Goal: Information Seeking & Learning: Learn about a topic

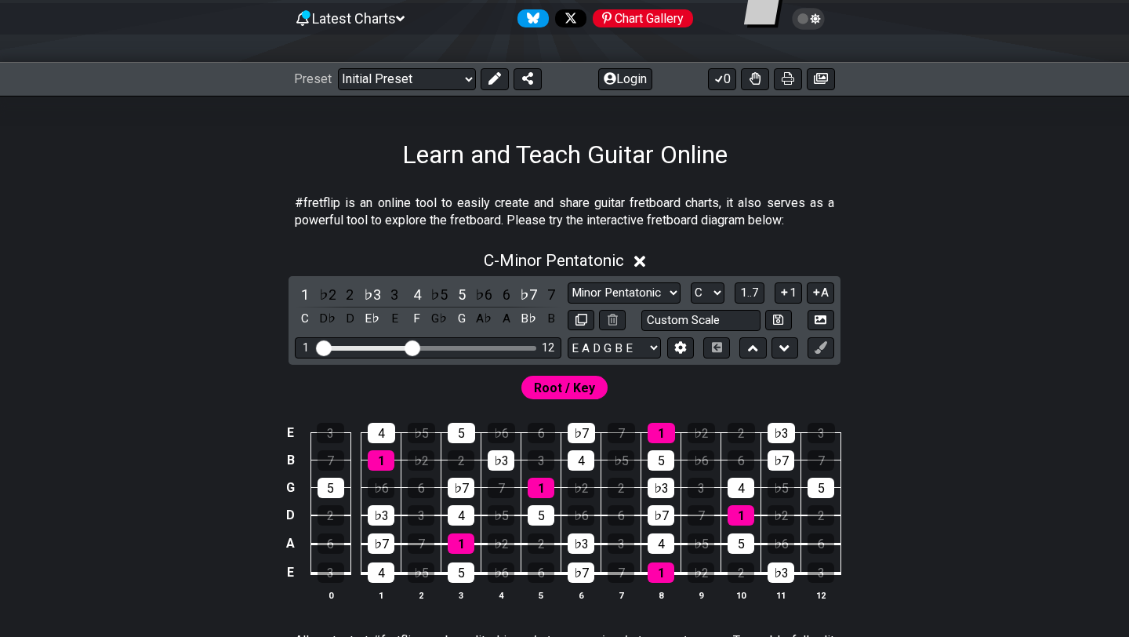
scroll to position [161, 0]
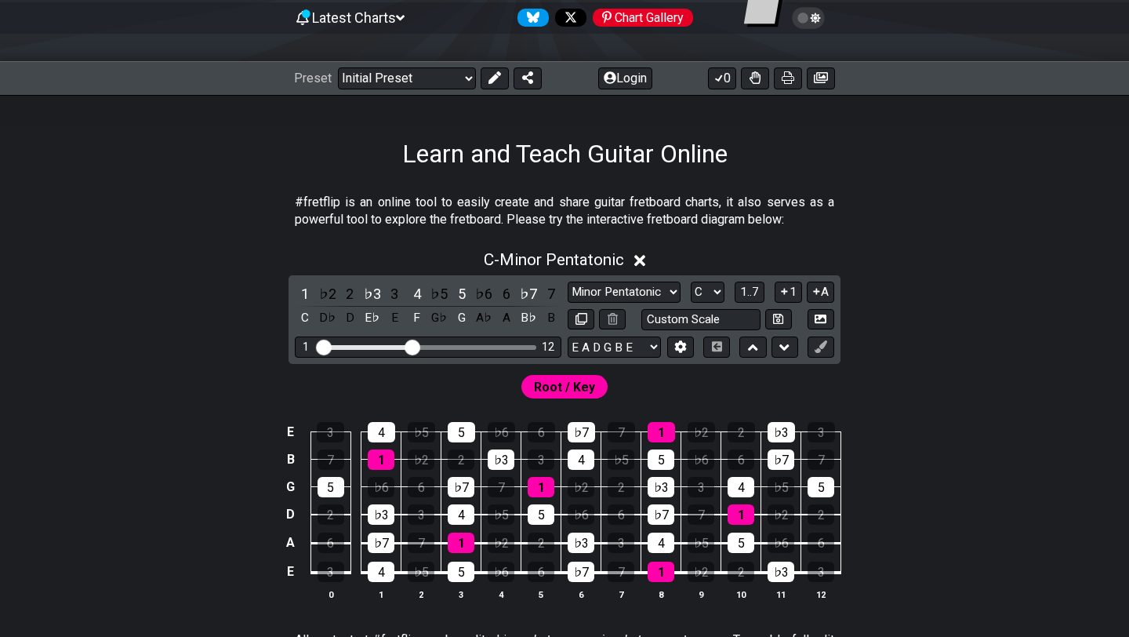
click at [546, 387] on span "Root / Key" at bounding box center [564, 387] width 61 height 23
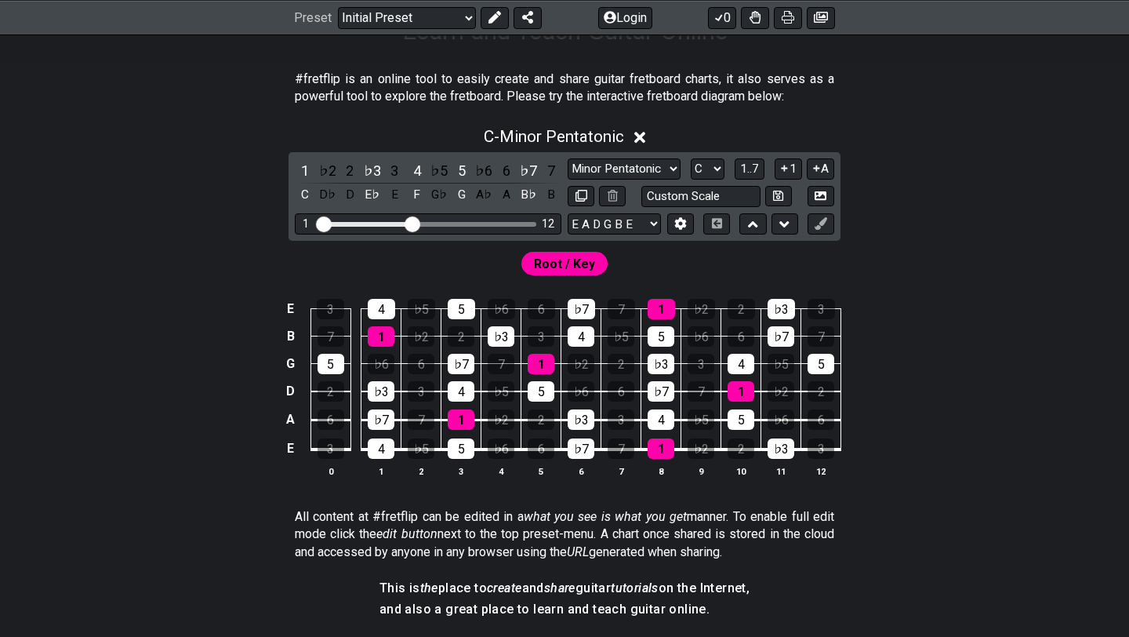
scroll to position [485, 0]
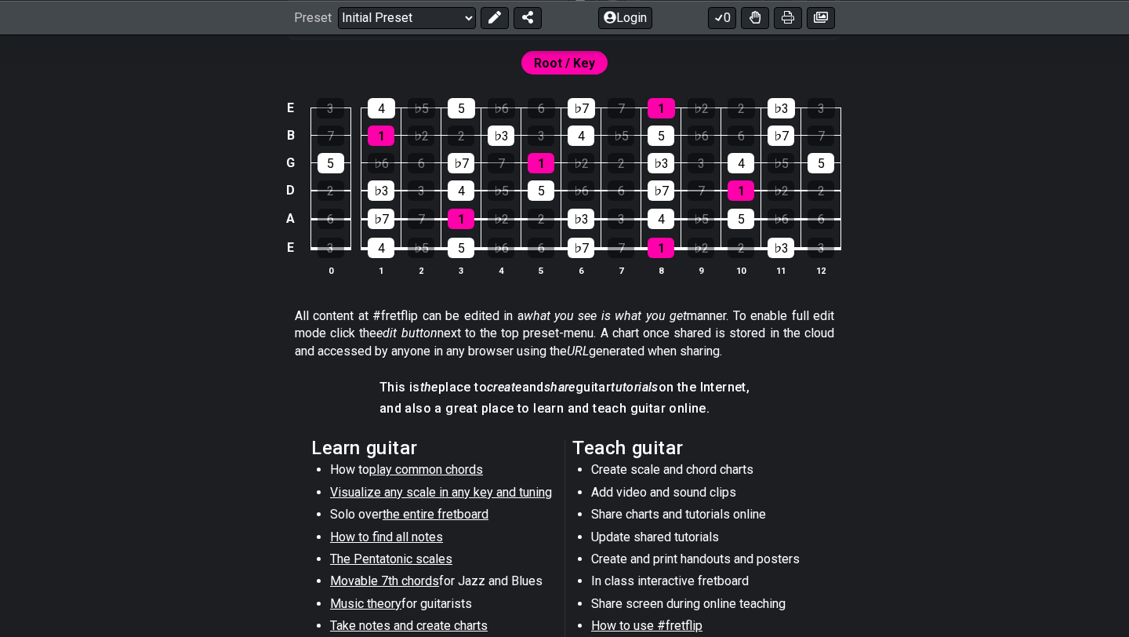
click at [522, 482] on li "How to play common chords" at bounding box center [442, 472] width 224 height 22
click at [519, 493] on span "Visualize any scale in any key and tuning" at bounding box center [441, 492] width 222 height 15
select select "/guitar-scales"
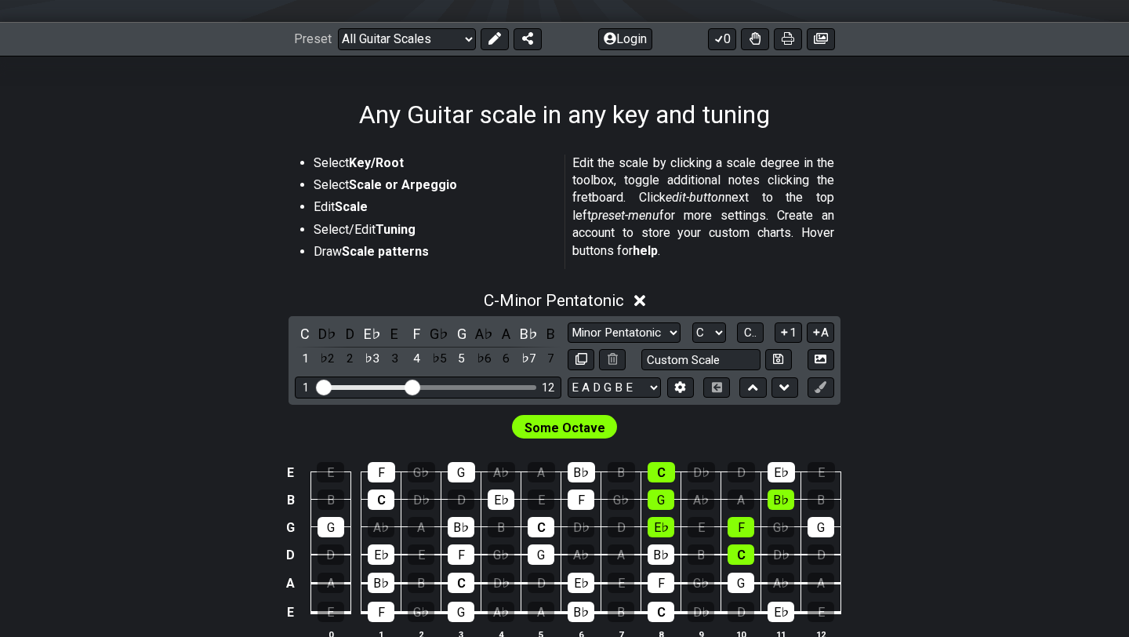
scroll to position [198, 0]
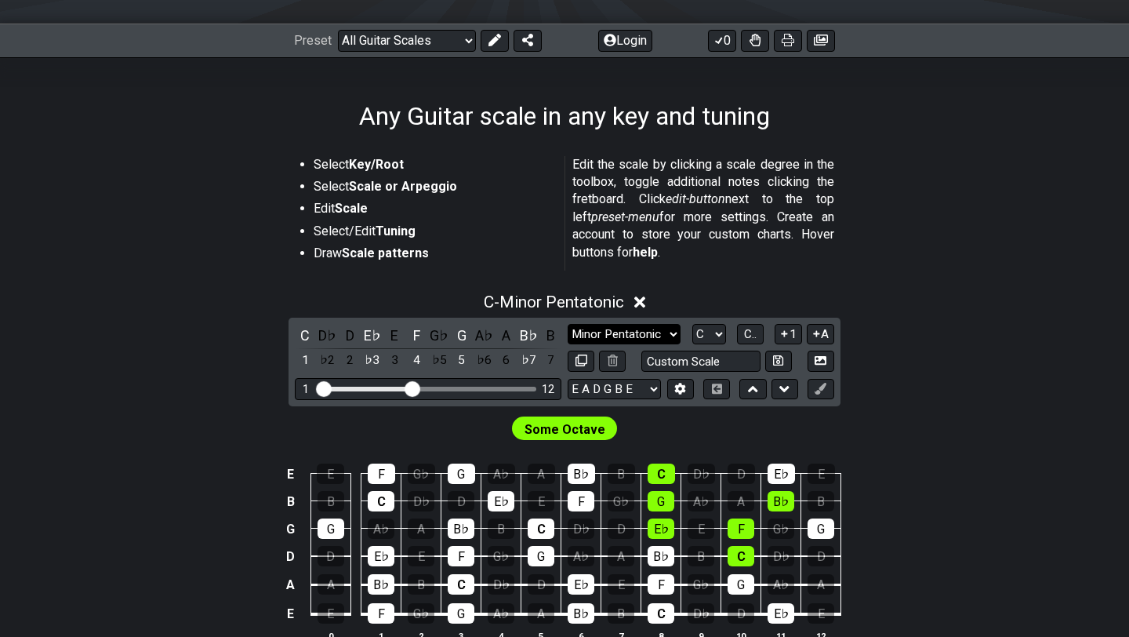
click at [609, 333] on select "Minor Pentatonic Root Minor Pentatonic Major Pentatonic Minor Blues Major Blues…" at bounding box center [624, 334] width 113 height 21
click at [568, 324] on select "Minor Pentatonic Root Minor Pentatonic Major Pentatonic Minor Blues Major Blues…" at bounding box center [624, 334] width 113 height 21
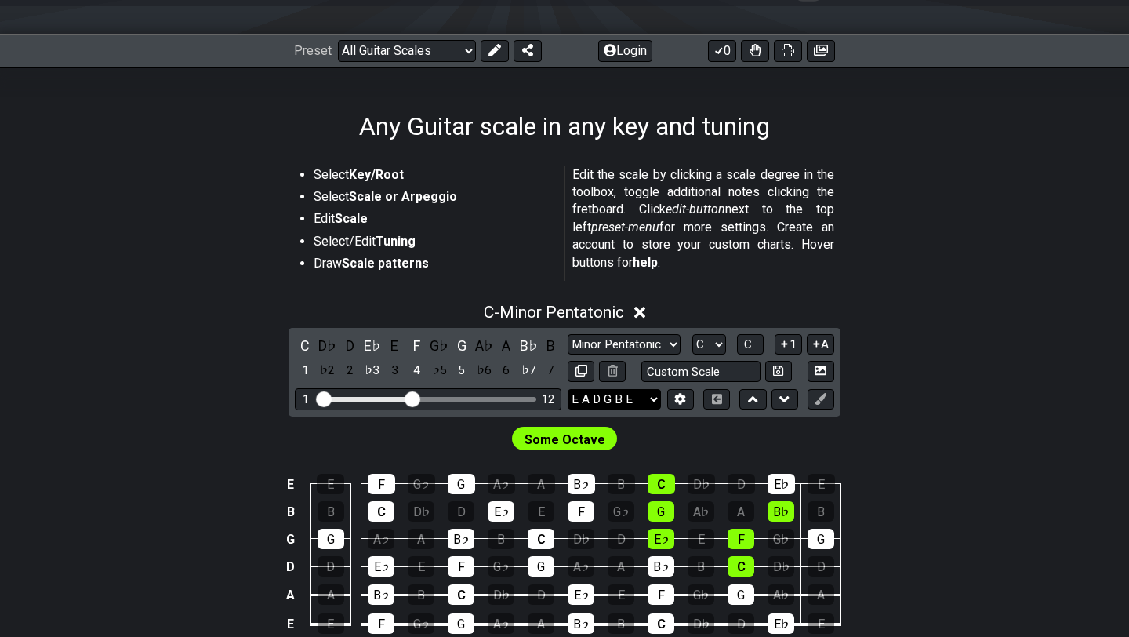
click at [625, 393] on select "E A D G B E E A D G B E E A D G B E B E A D F♯ B A D G C E A D A D G B E E♭ A♭ …" at bounding box center [614, 399] width 93 height 21
click at [568, 389] on select "E A D G B E E A D G B E E A D G B E B E A D F♯ B A D G C E A D A D G B E E♭ A♭ …" at bounding box center [614, 399] width 93 height 21
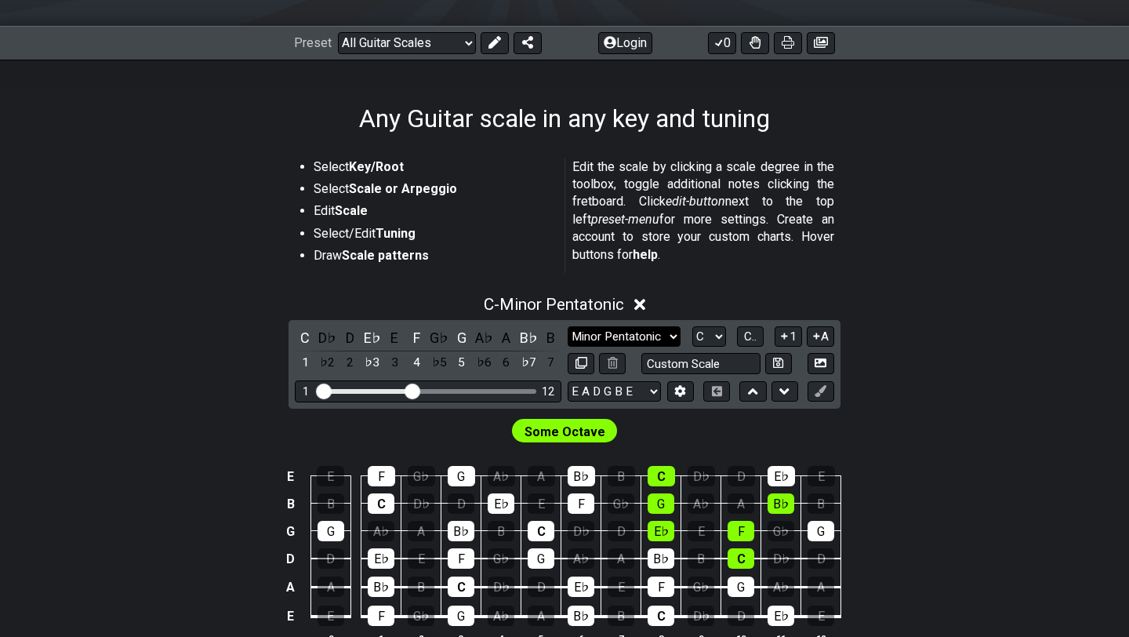
click at [660, 340] on select "Minor Pentatonic Root Minor Pentatonic Major Pentatonic Minor Blues Major Blues…" at bounding box center [624, 336] width 113 height 21
click at [568, 326] on select "Minor Pentatonic Root Minor Pentatonic Major Pentatonic Minor Blues Major Blues…" at bounding box center [624, 336] width 113 height 21
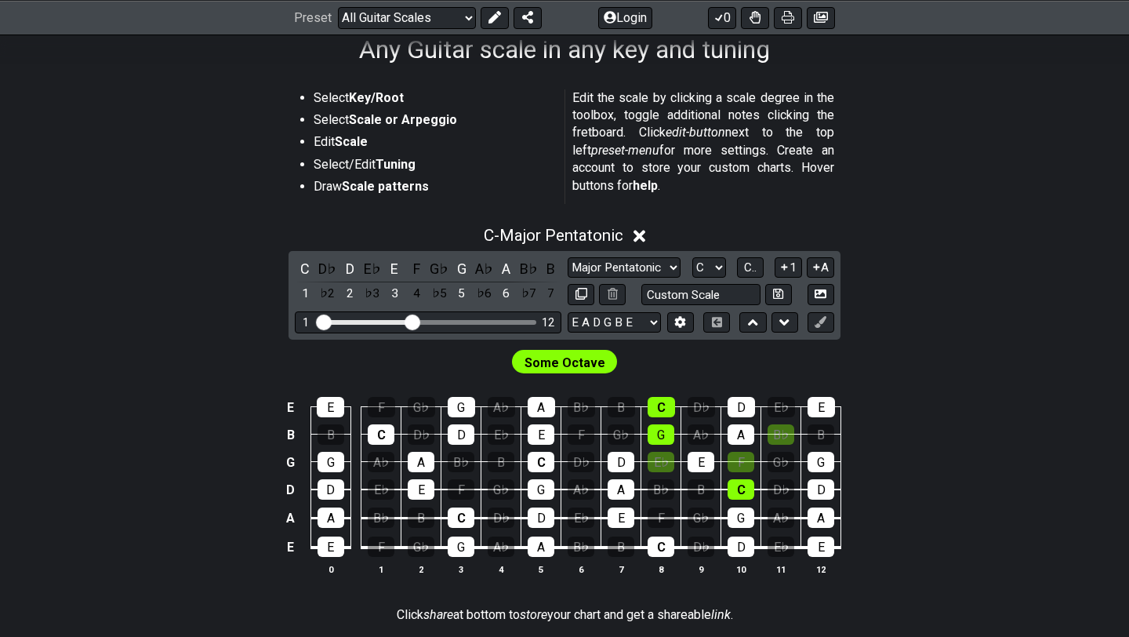
scroll to position [264, 0]
click at [644, 265] on select "Minor Pentatonic Root Minor Pentatonic Major Pentatonic Minor Blues Major Blues…" at bounding box center [624, 268] width 113 height 21
select select "Minor Pentatonic"
click at [568, 258] on select "Minor Pentatonic Root Minor Pentatonic Major Pentatonic Minor Blues Major Blues…" at bounding box center [624, 268] width 113 height 21
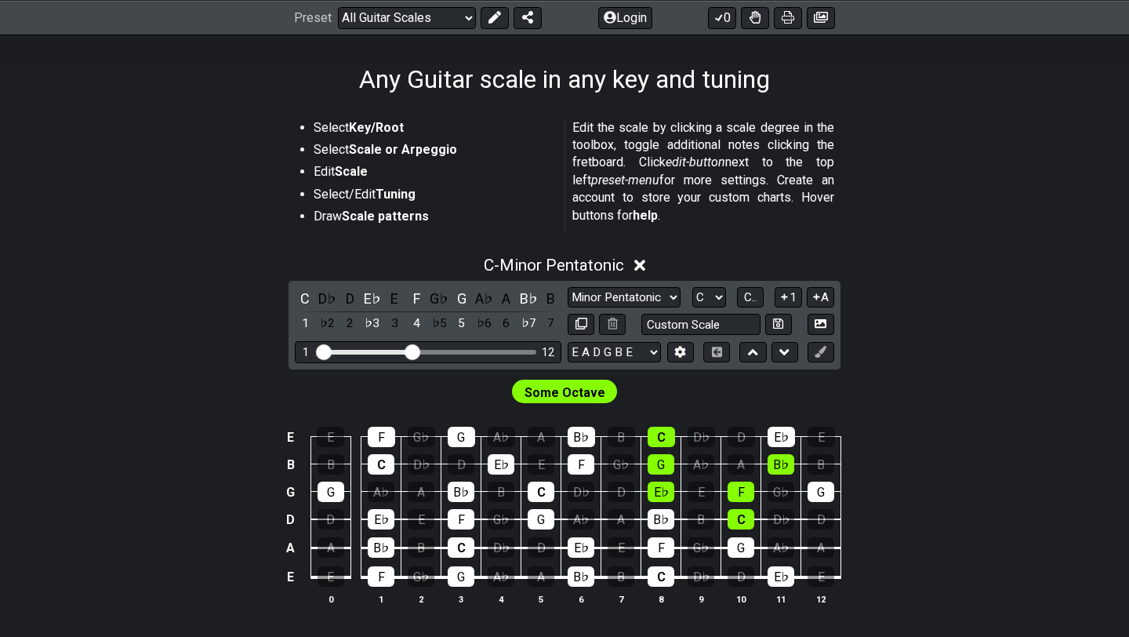
scroll to position [232, 0]
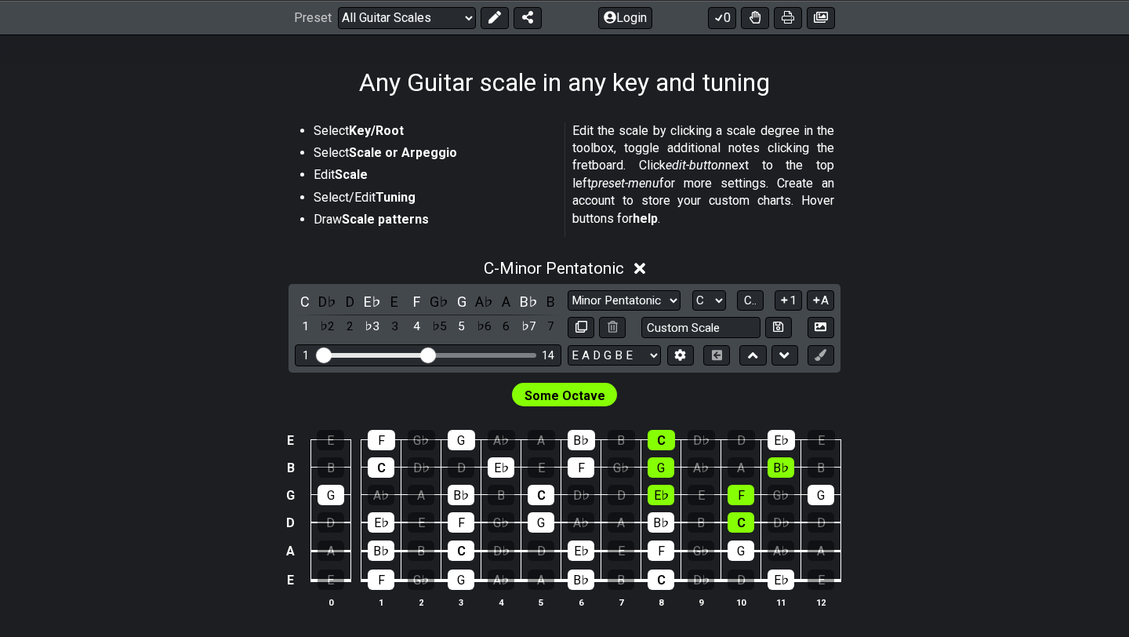
drag, startPoint x: 414, startPoint y: 360, endPoint x: 429, endPoint y: 360, distance: 14.9
click at [429, 354] on input "Visible fret range" at bounding box center [428, 354] width 223 height 0
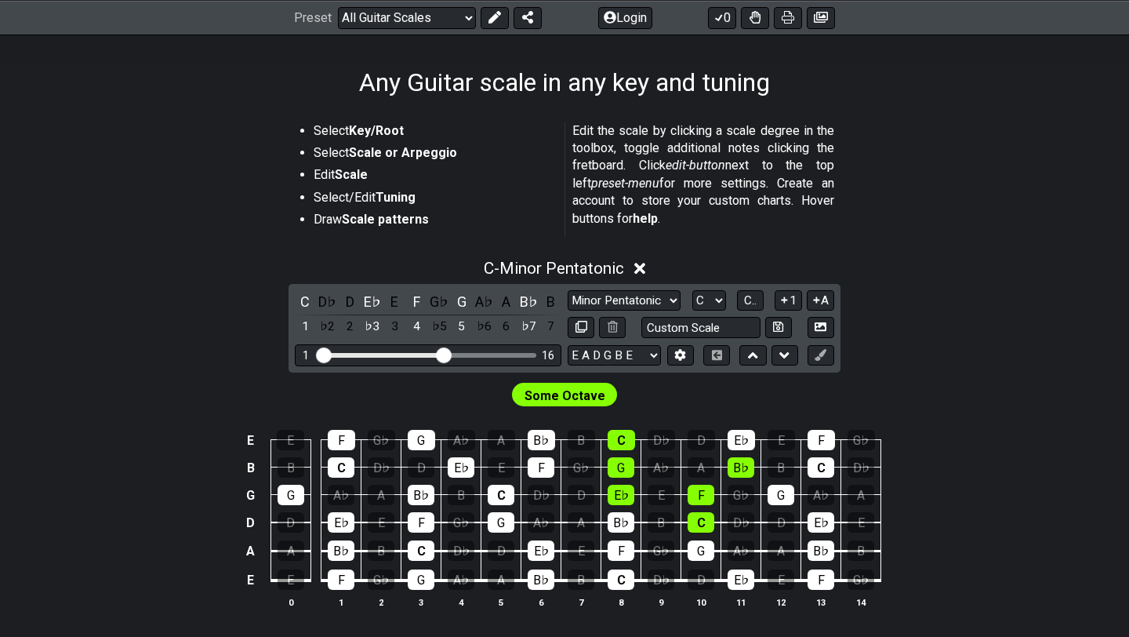
drag, startPoint x: 428, startPoint y: 348, endPoint x: 442, endPoint y: 348, distance: 13.3
click at [442, 354] on input "Visible fret range" at bounding box center [428, 354] width 223 height 0
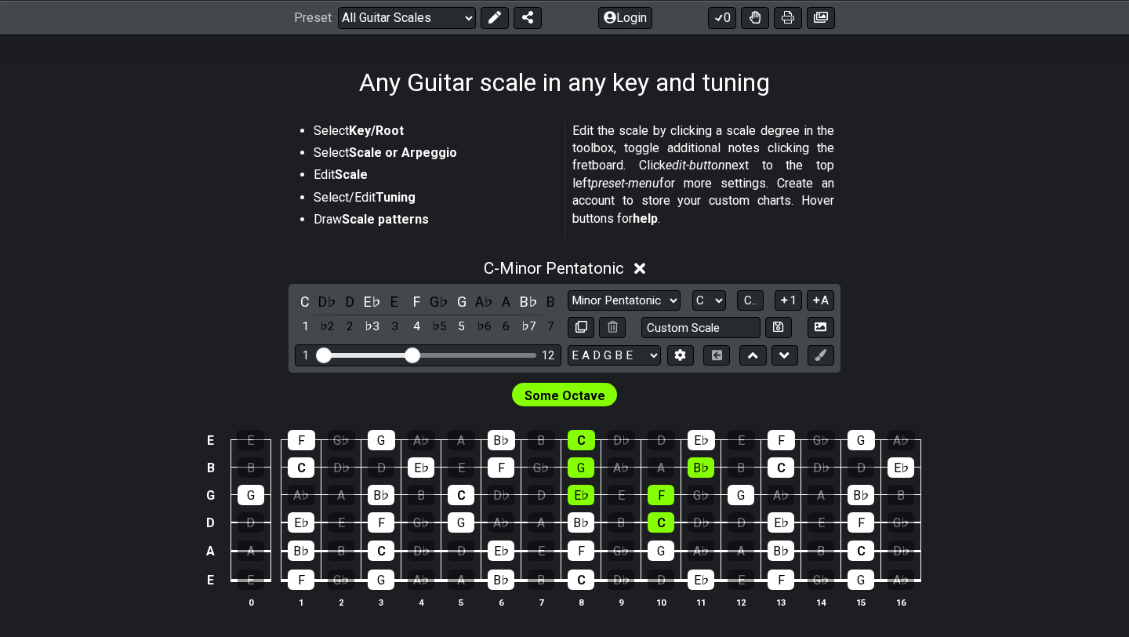
drag, startPoint x: 445, startPoint y: 358, endPoint x: 413, endPoint y: 356, distance: 32.2
click at [413, 354] on input "Visible fret range" at bounding box center [428, 354] width 223 height 0
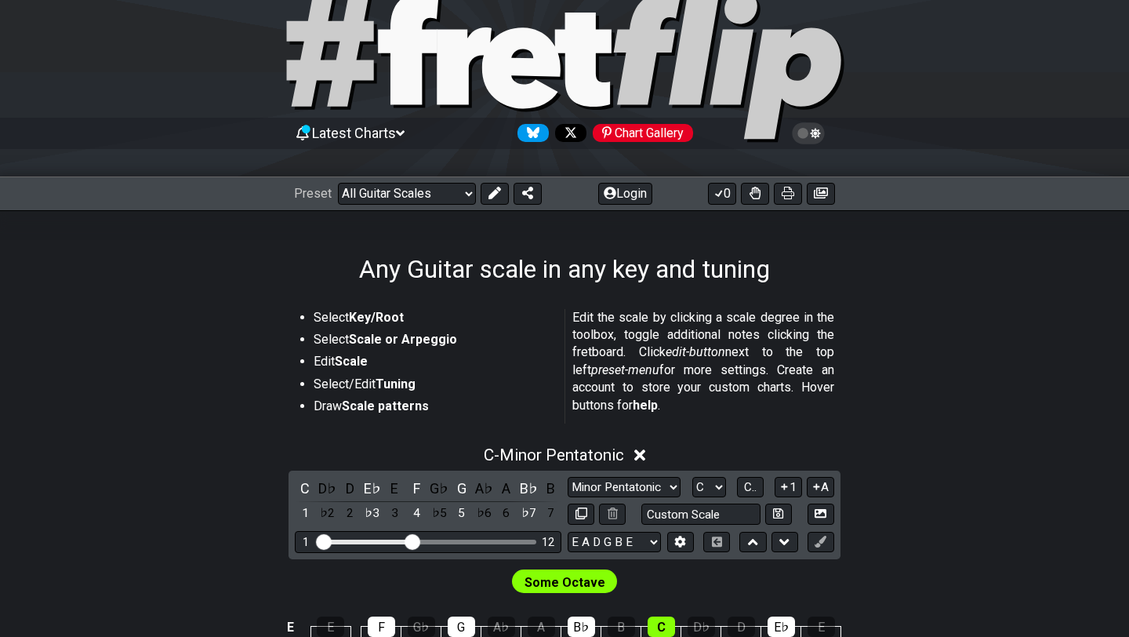
scroll to position [40, 0]
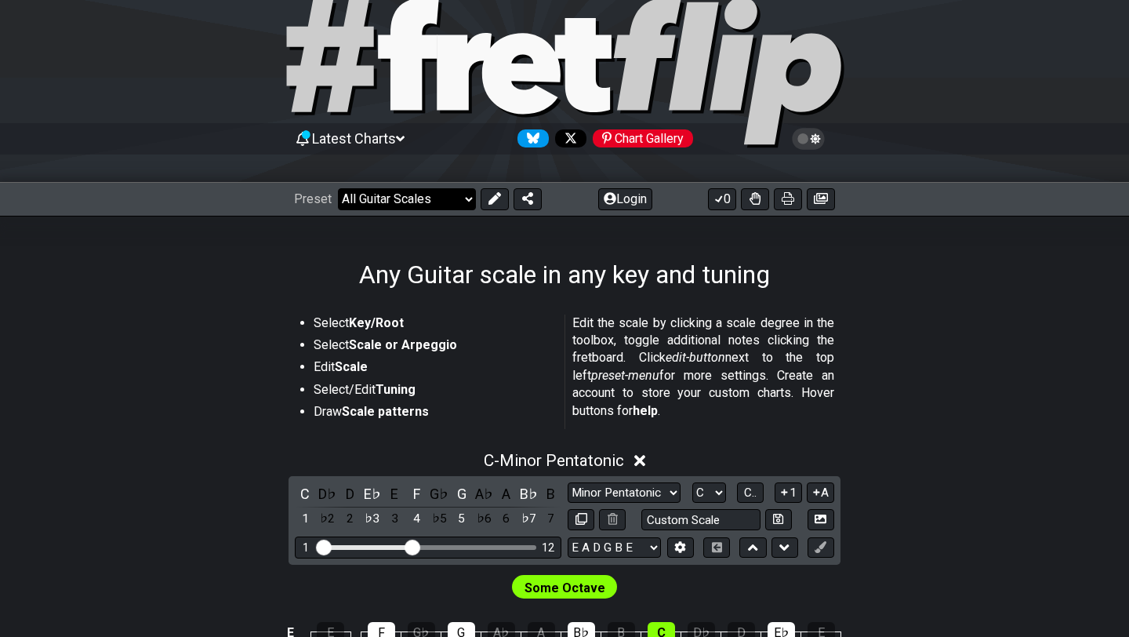
click at [463, 198] on select "Welcome to #fretflip! Initial Preset Custom Preset Minor Pentatonic Major Penta…" at bounding box center [407, 199] width 138 height 22
click at [338, 188] on select "Welcome to #fretflip! Initial Preset Custom Preset Minor Pentatonic Major Penta…" at bounding box center [407, 199] width 138 height 22
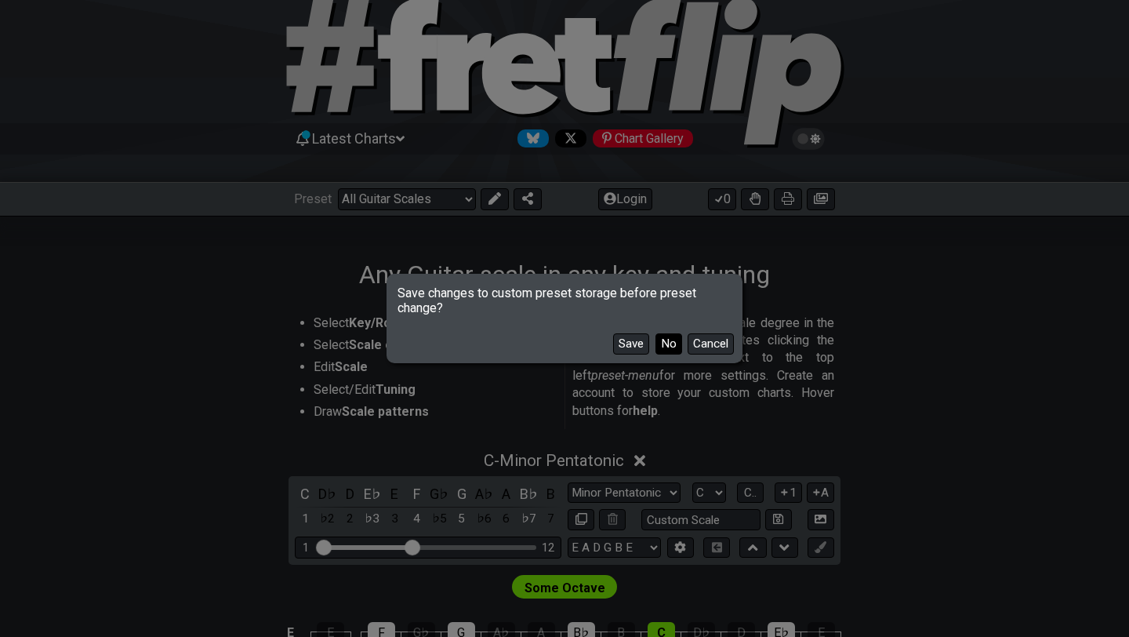
click at [665, 350] on button "No" at bounding box center [669, 343] width 27 height 21
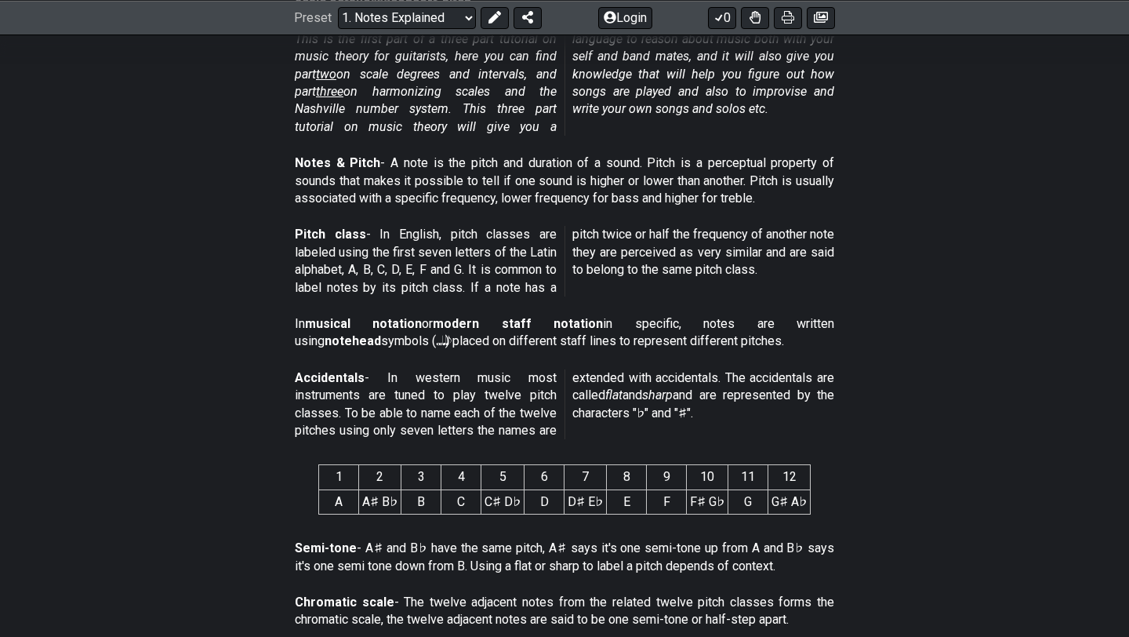
scroll to position [156, 0]
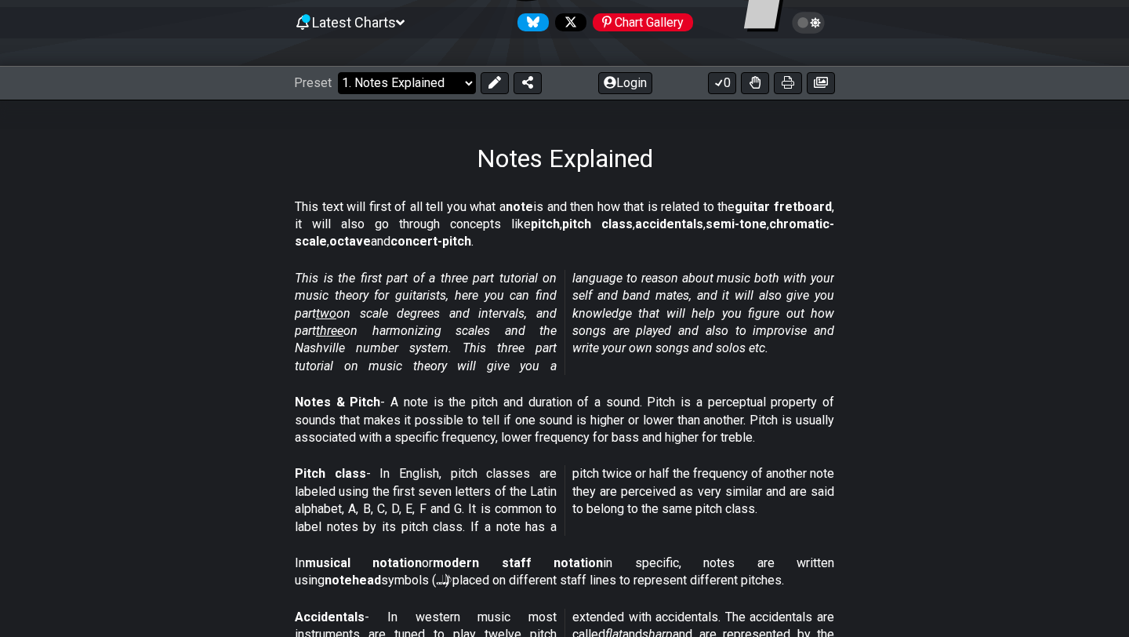
click at [444, 87] on select "Welcome to #fretflip! Initial Preset Custom Preset Minor Pentatonic Major Penta…" at bounding box center [407, 83] width 138 height 22
click at [338, 72] on select "Welcome to #fretflip! Initial Preset Custom Preset Minor Pentatonic Major Penta…" at bounding box center [407, 83] width 138 height 22
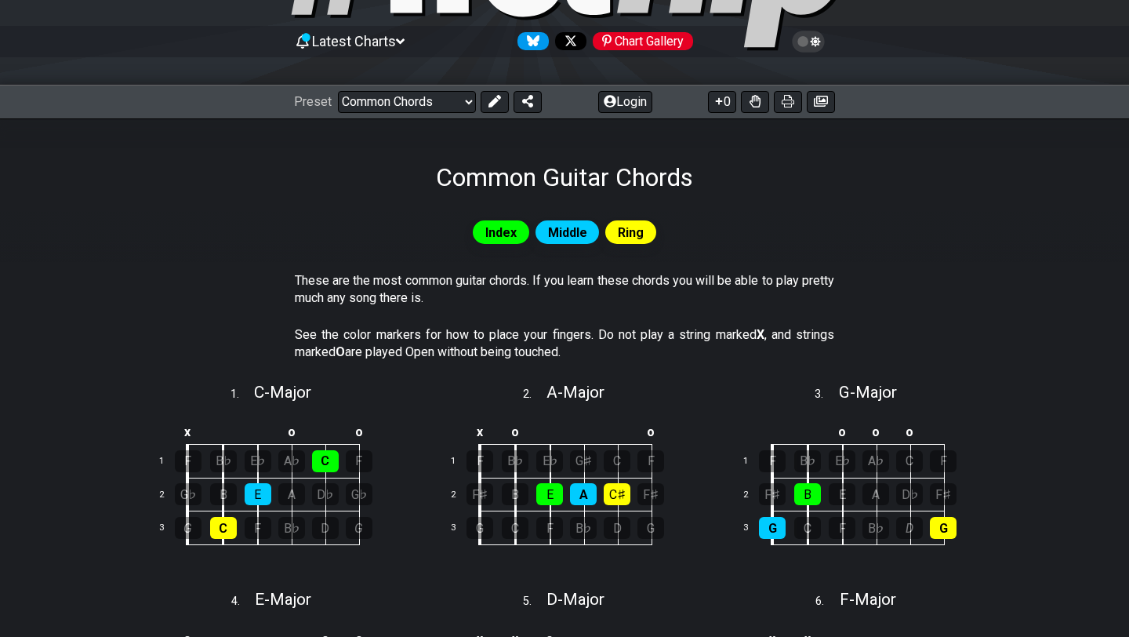
scroll to position [133, 0]
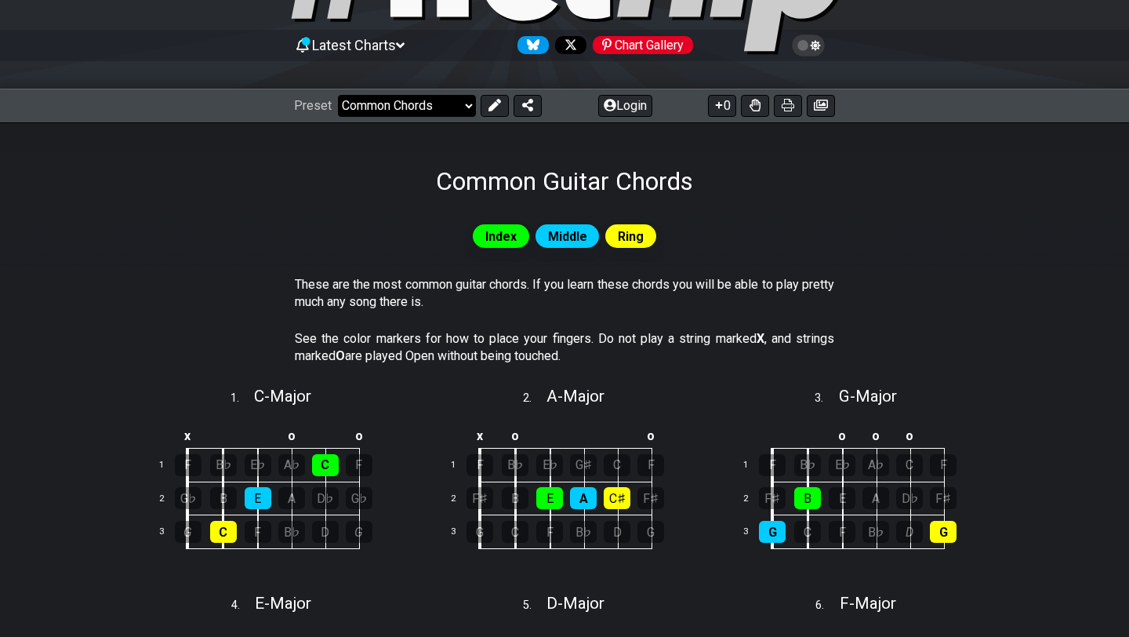
click at [444, 96] on select "Welcome to #fretflip! Initial Preset Custom Preset Minor Pentatonic Major Penta…" at bounding box center [407, 106] width 138 height 22
click at [338, 95] on select "Welcome to #fretflip! Initial Preset Custom Preset Minor Pentatonic Major Penta…" at bounding box center [407, 106] width 138 height 22
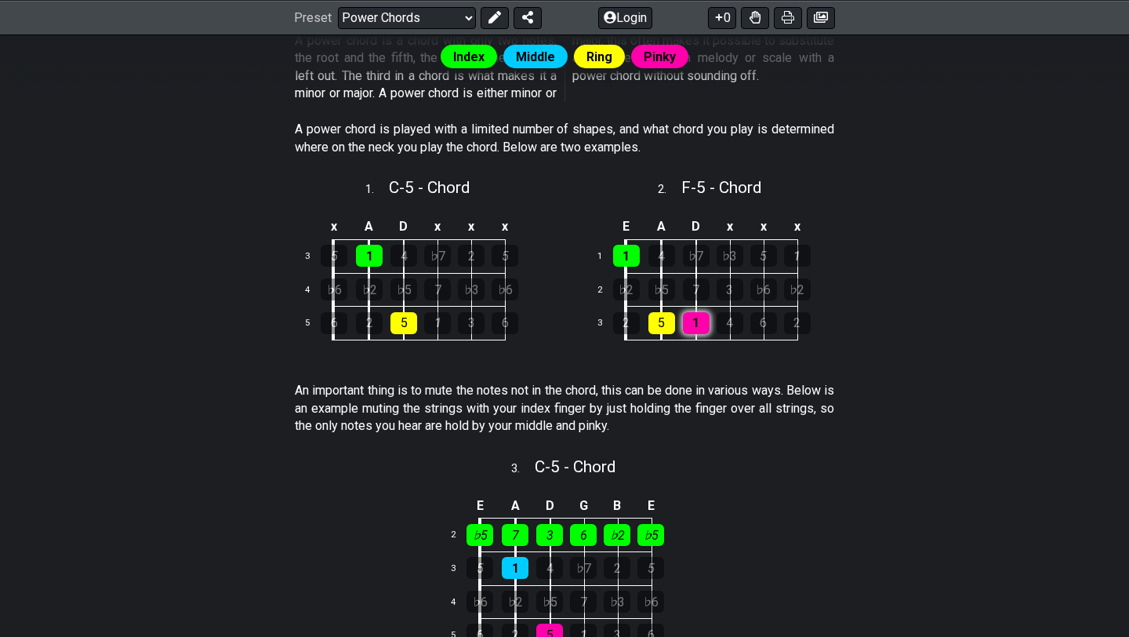
scroll to position [378, 0]
click at [697, 318] on div "1" at bounding box center [696, 322] width 27 height 22
click at [700, 323] on div "1" at bounding box center [696, 322] width 27 height 22
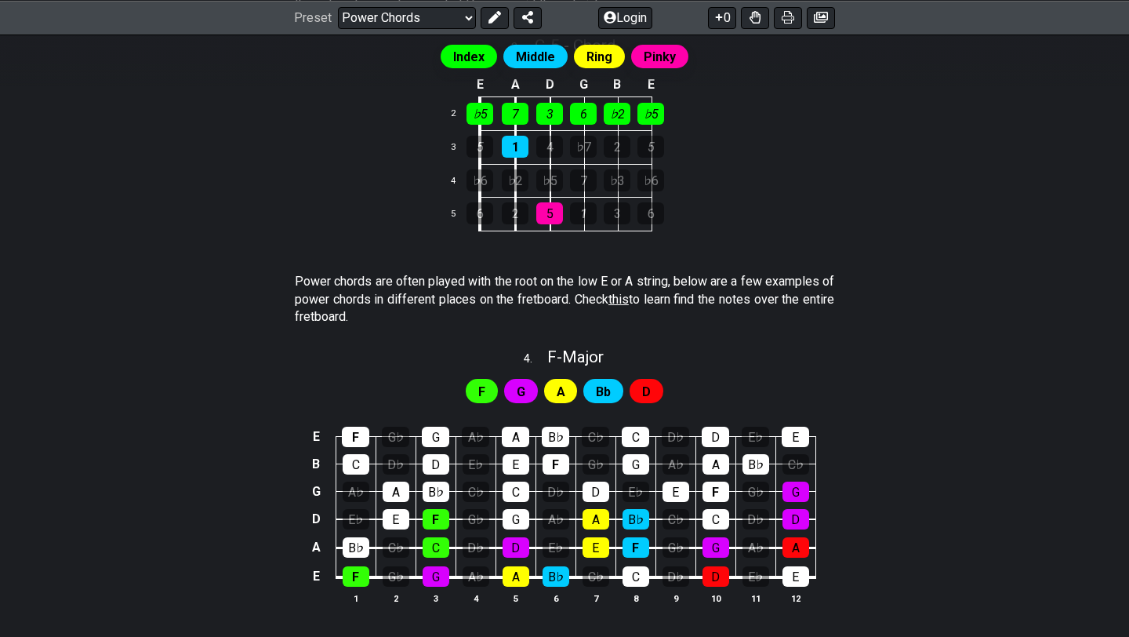
scroll to position [800, 0]
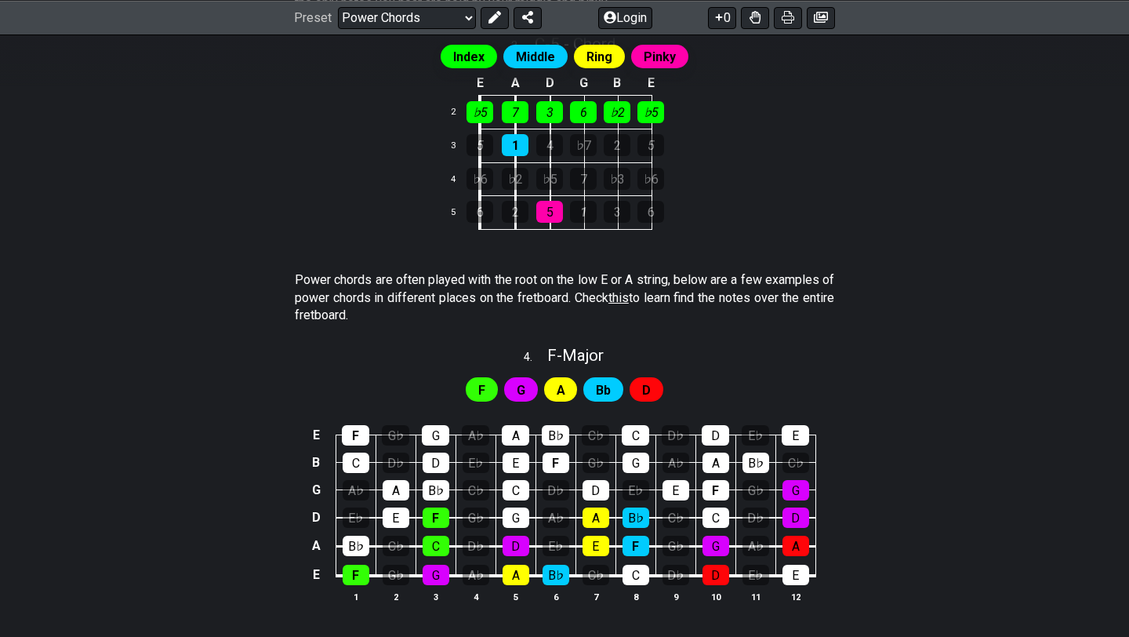
click at [629, 297] on span "this" at bounding box center [619, 297] width 20 height 15
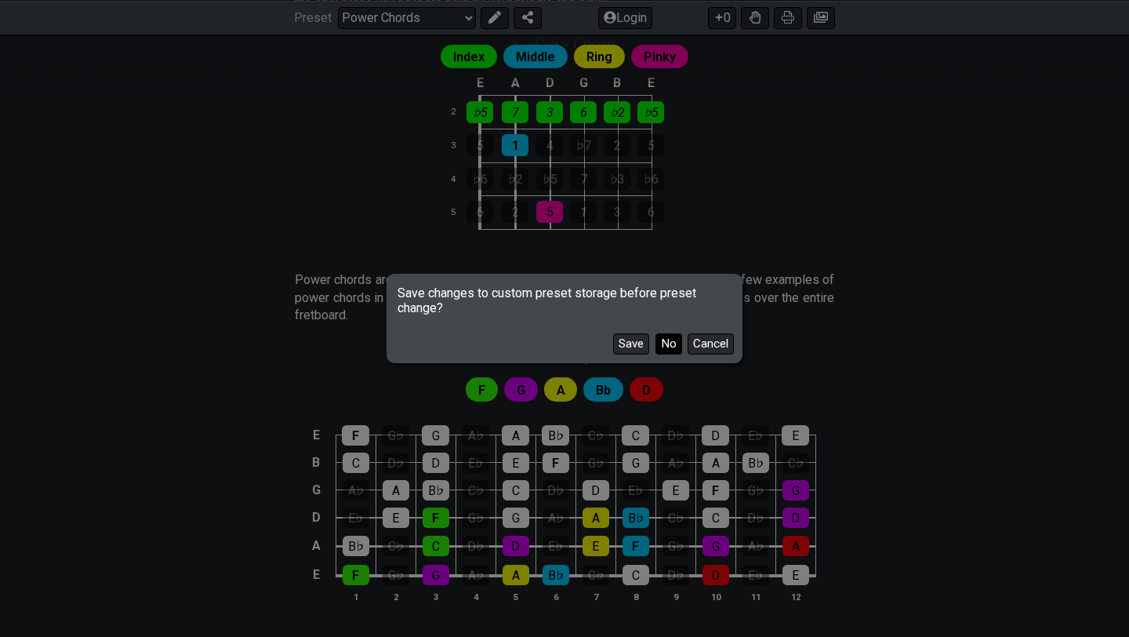
click at [666, 351] on button "No" at bounding box center [669, 343] width 27 height 21
select select "/find-all-notes"
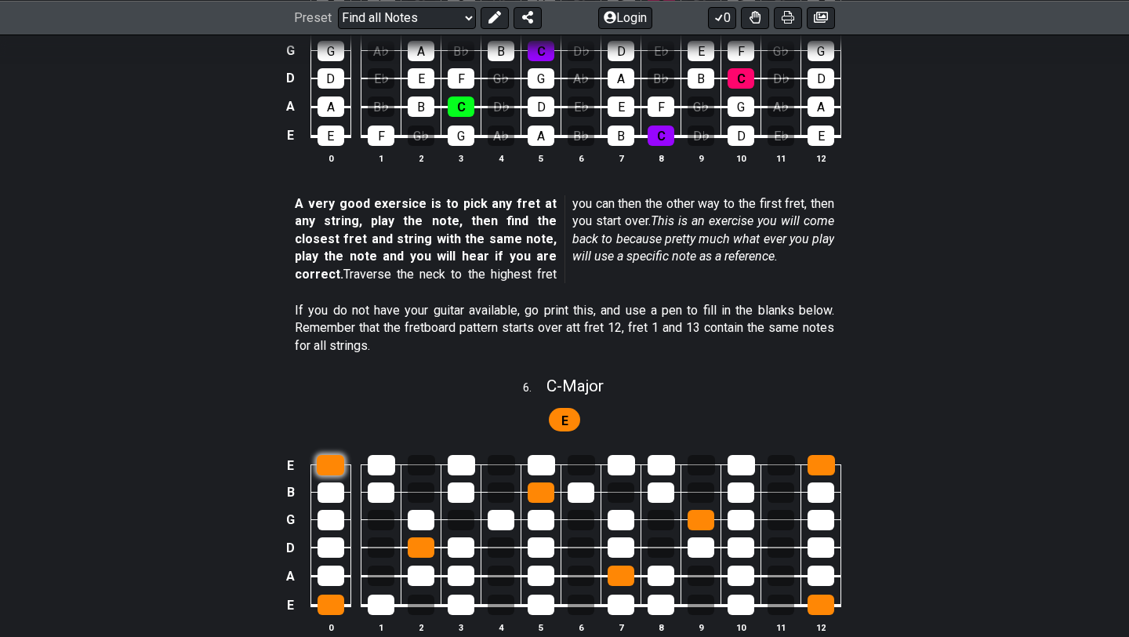
scroll to position [2157, 0]
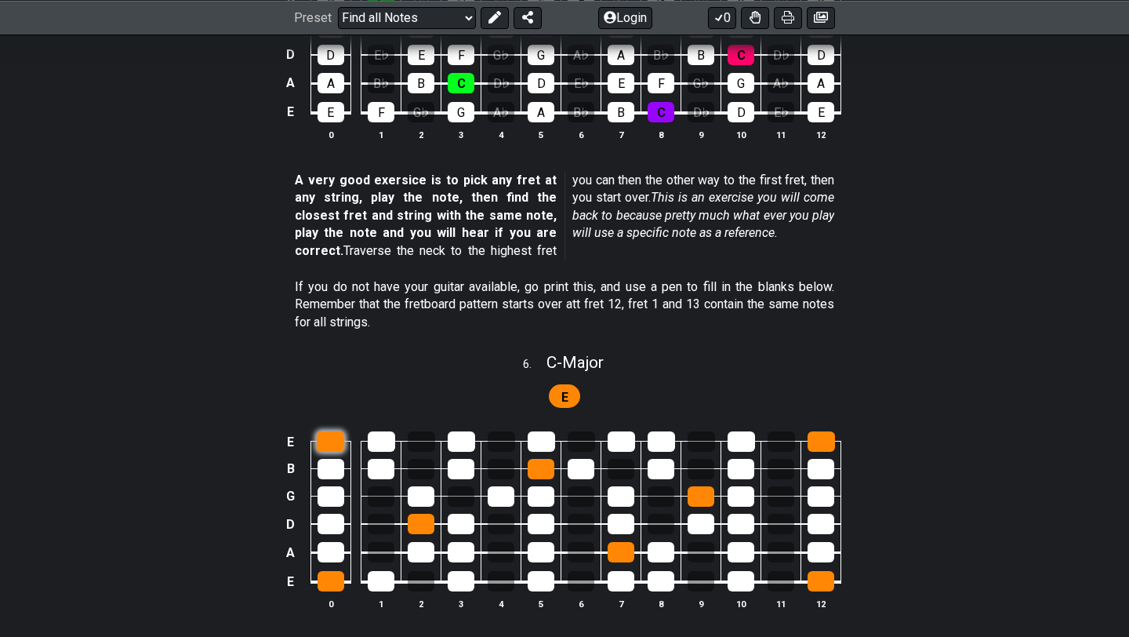
click at [336, 435] on div at bounding box center [330, 441] width 27 height 20
click at [378, 431] on div at bounding box center [381, 441] width 27 height 20
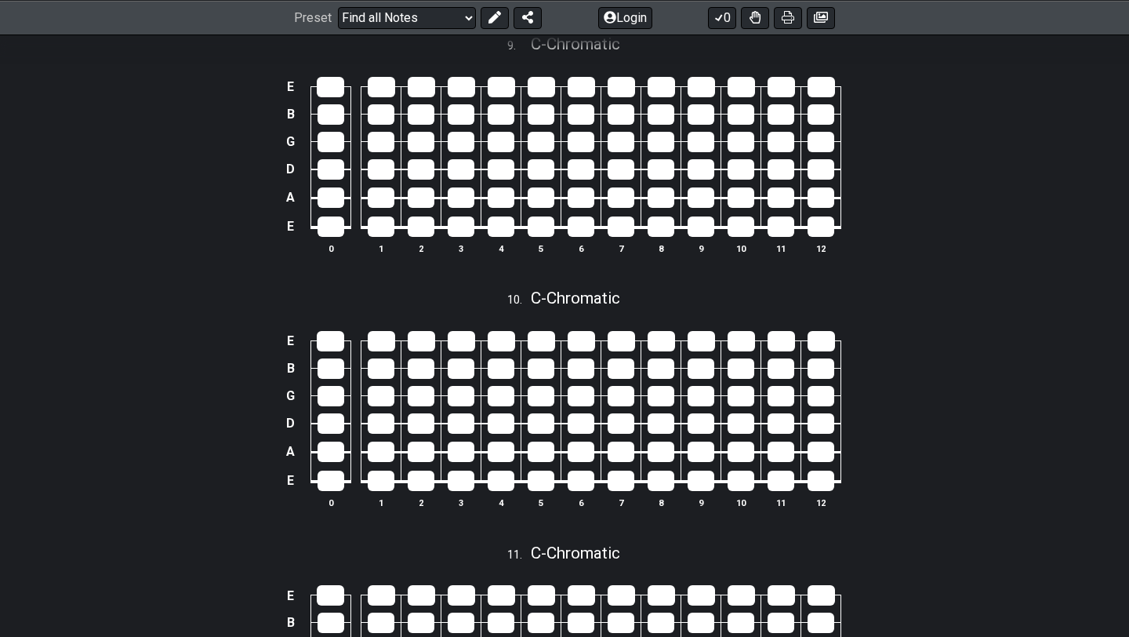
scroll to position [3295, 0]
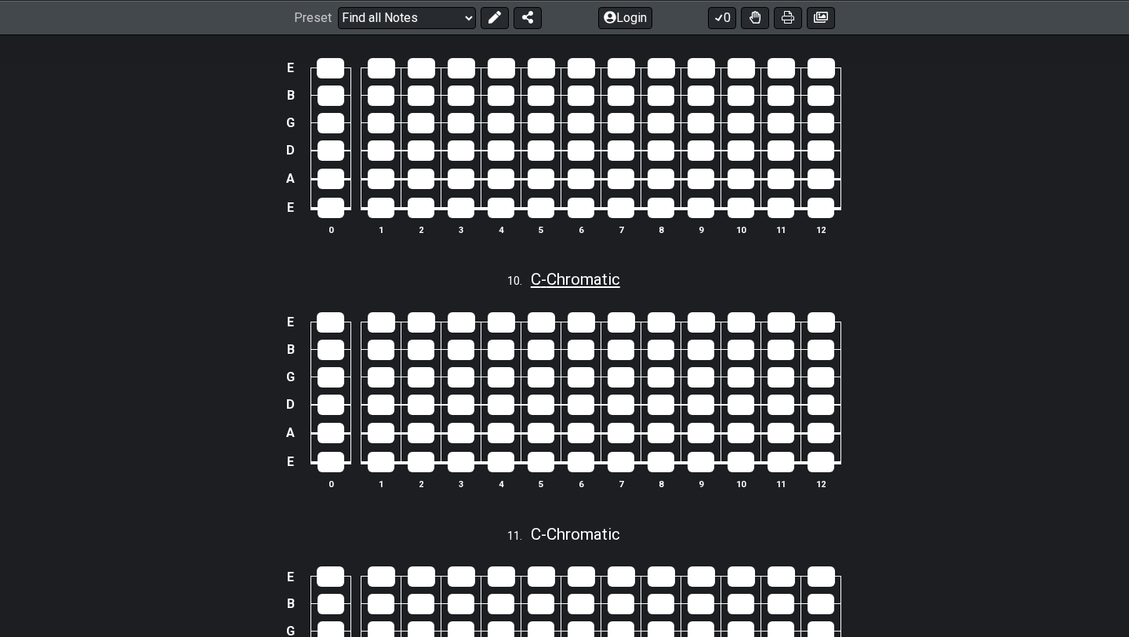
click at [588, 275] on span "C - Chromatic" at bounding box center [575, 279] width 89 height 19
select select "C"
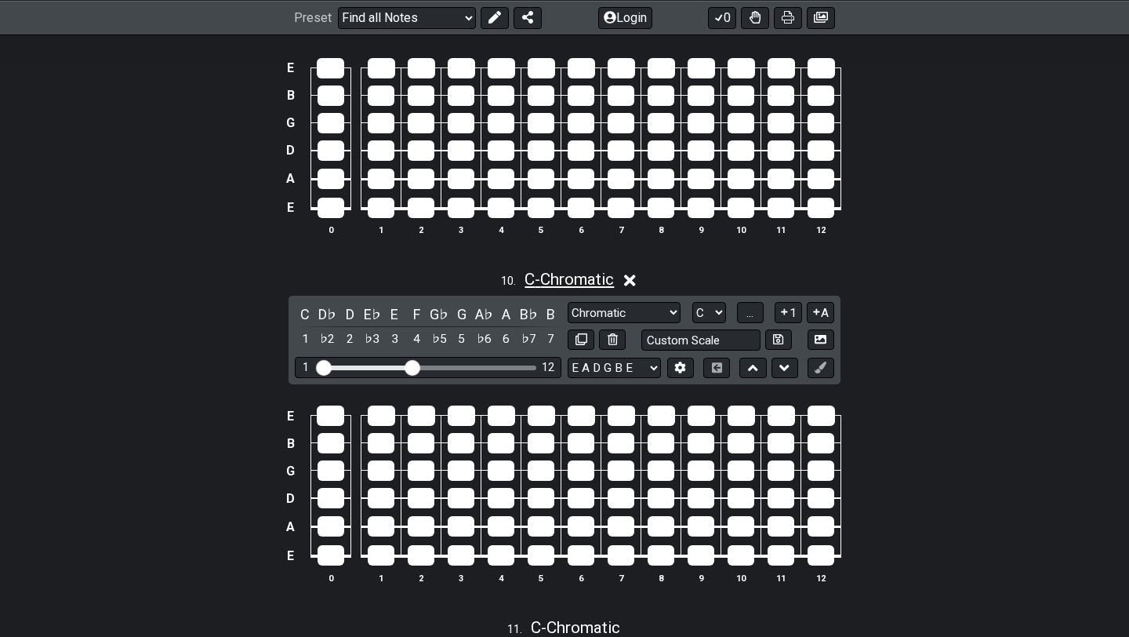
click at [588, 275] on span "C - Chromatic" at bounding box center [569, 279] width 89 height 19
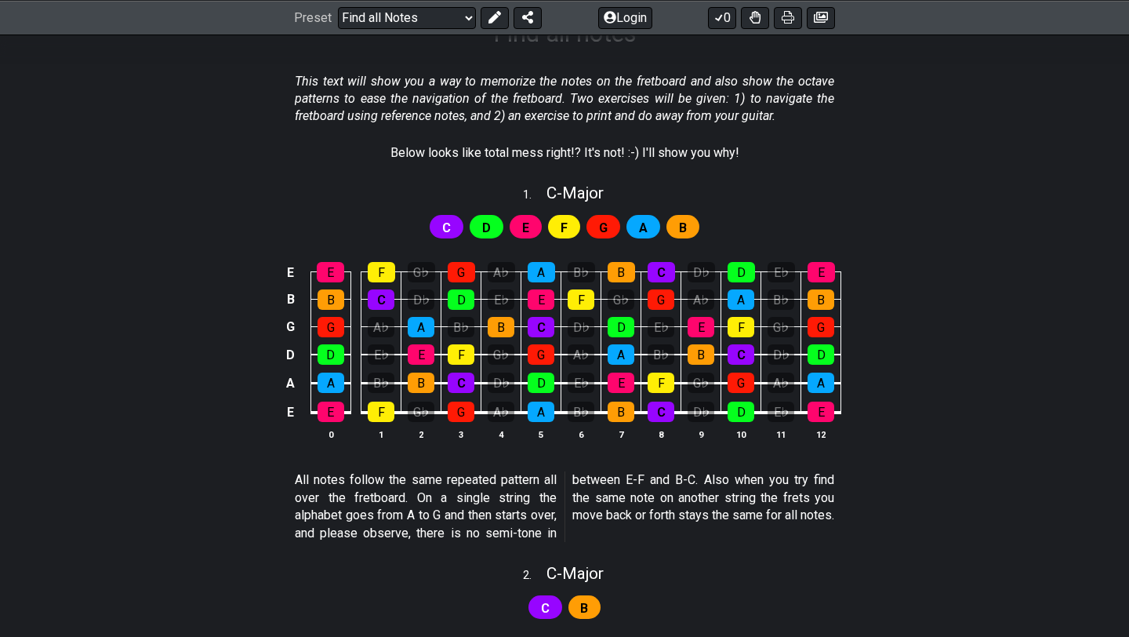
scroll to position [0, 0]
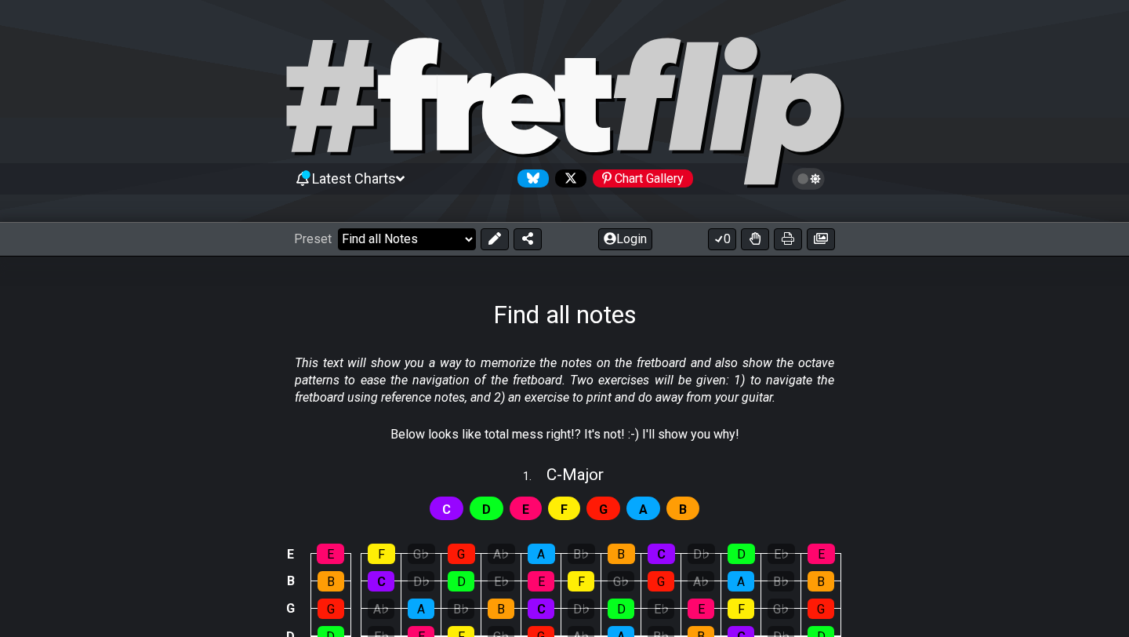
click at [423, 239] on select "Welcome to #fretflip! Initial Preset Custom Preset Minor Pentatonic Major Penta…" at bounding box center [407, 239] width 138 height 22
click at [338, 228] on select "Welcome to #fretflip! Initial Preset Custom Preset Minor Pentatonic Major Penta…" at bounding box center [407, 239] width 138 height 22
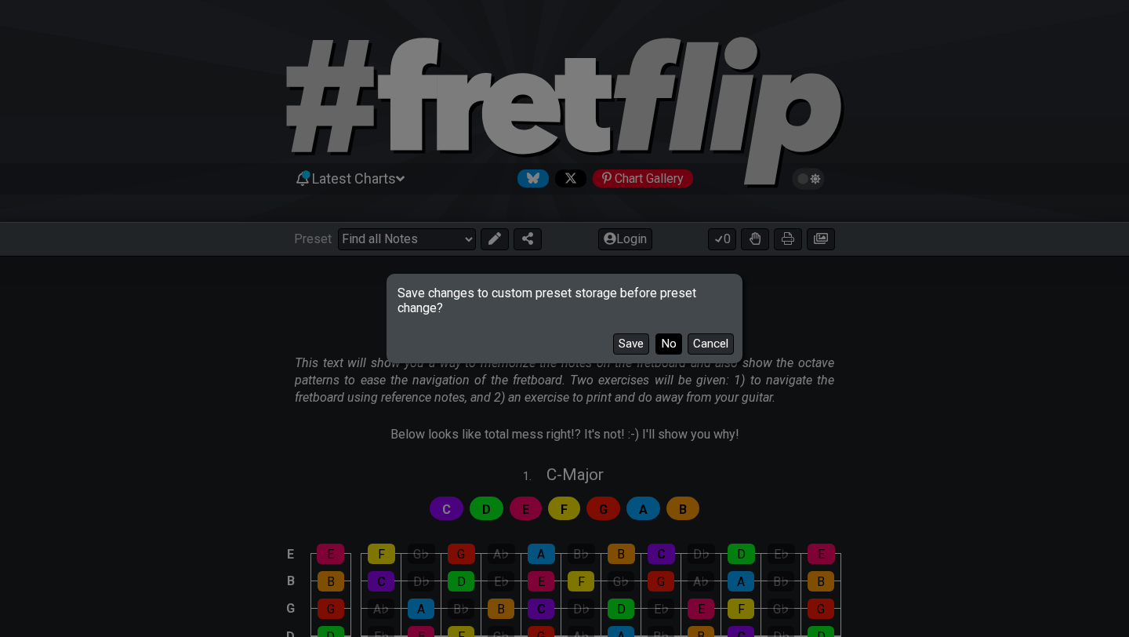
click at [672, 346] on button "No" at bounding box center [669, 343] width 27 height 21
select select "/minor-pentatonic"
select select "C"
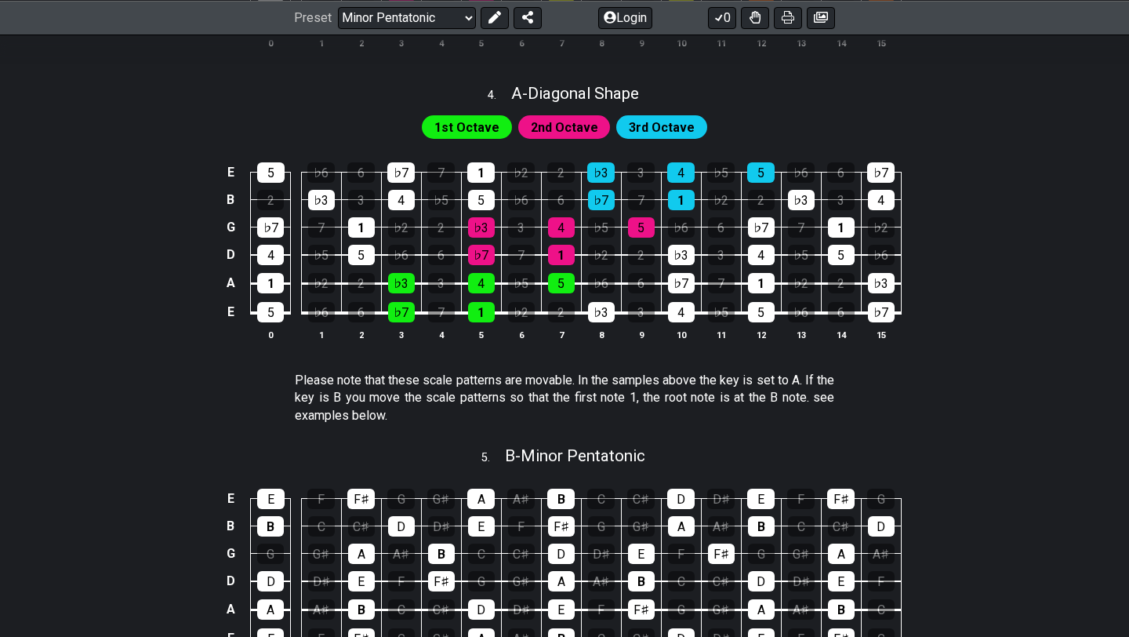
scroll to position [1247, 0]
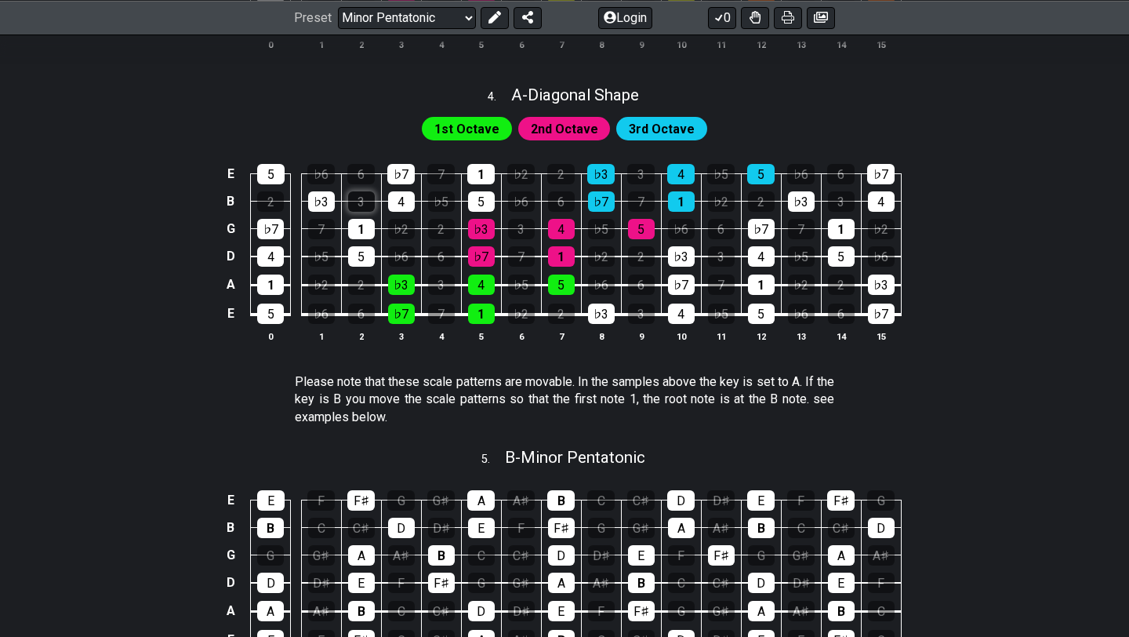
click at [360, 196] on div "3" at bounding box center [361, 201] width 27 height 20
click at [371, 201] on div "3" at bounding box center [361, 201] width 27 height 20
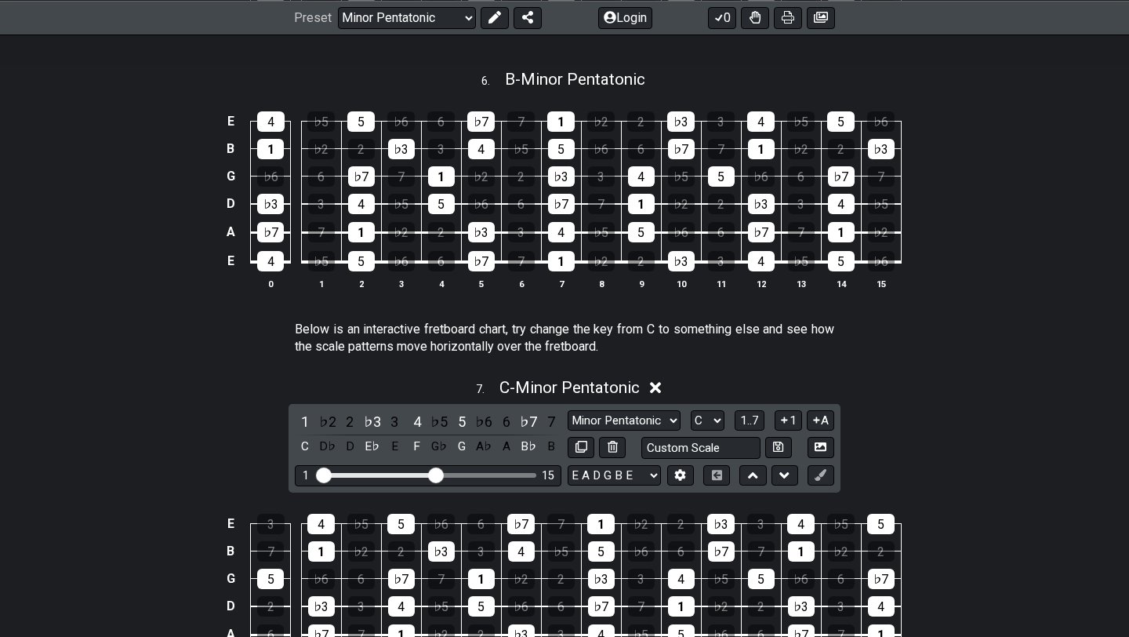
scroll to position [2235, 0]
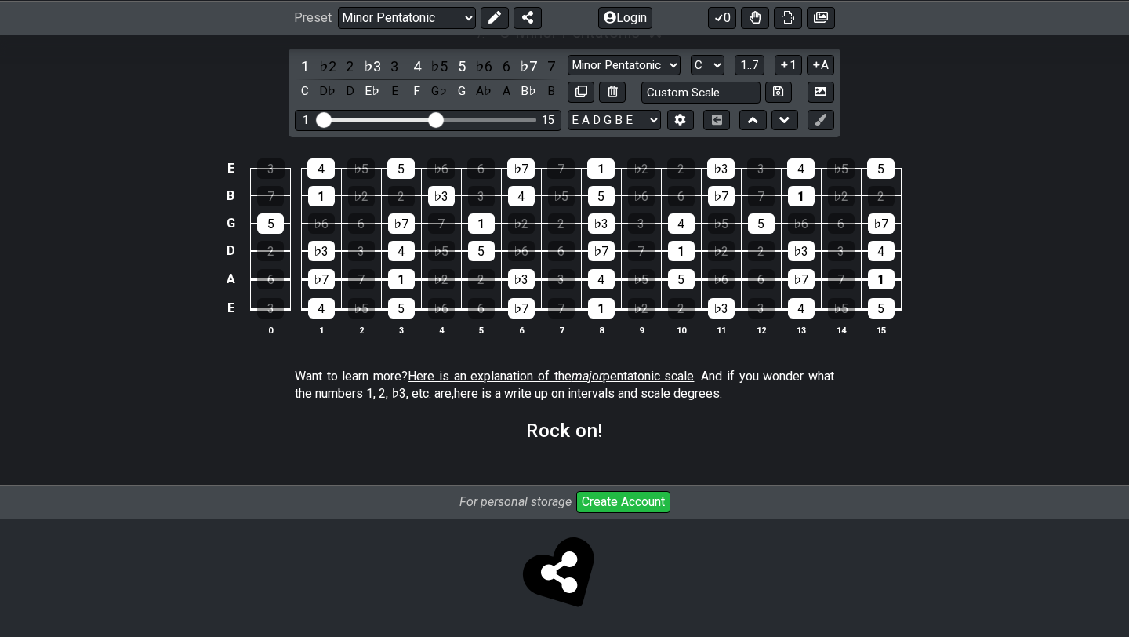
click at [519, 386] on span "here is a write up on intervals and scale degrees" at bounding box center [587, 393] width 266 height 15
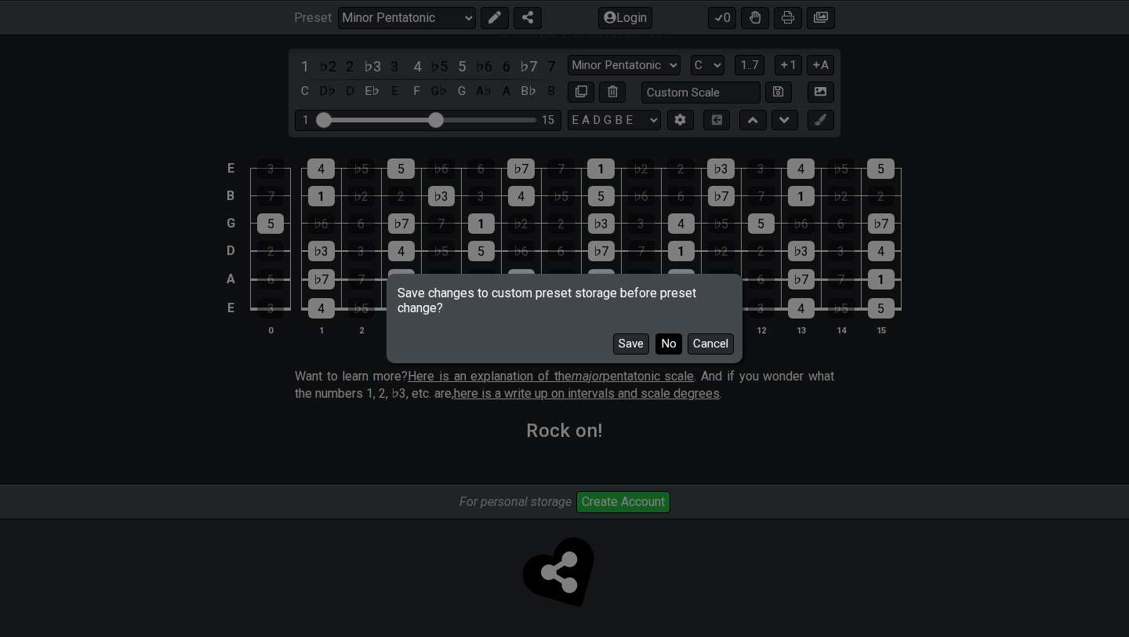
click at [678, 344] on button "No" at bounding box center [669, 343] width 27 height 21
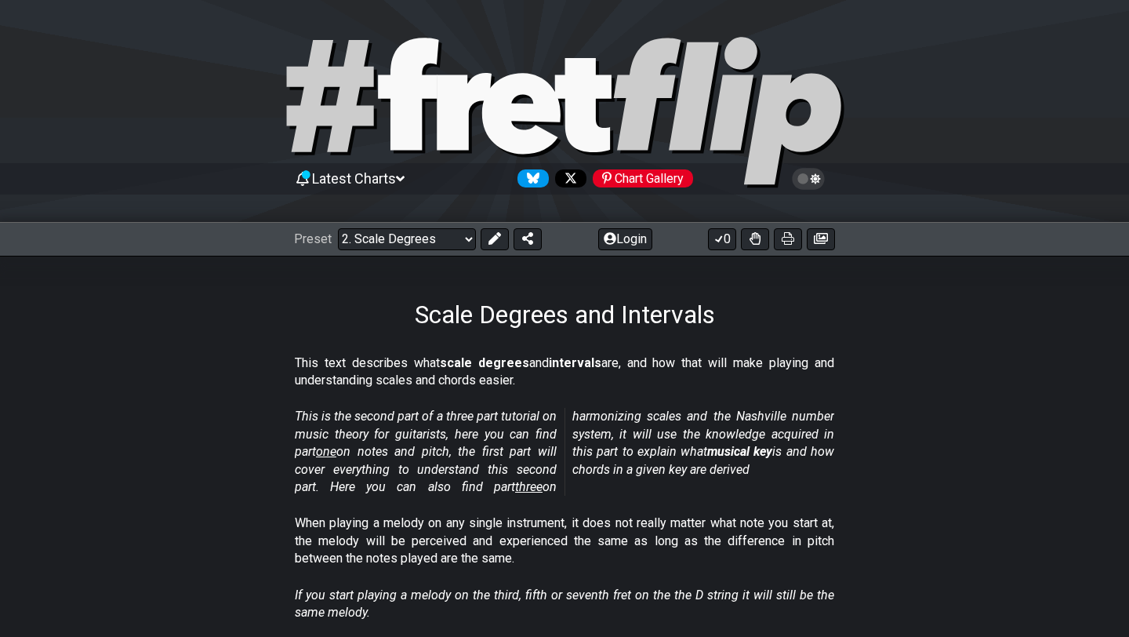
click at [334, 451] on span "one" at bounding box center [326, 451] width 20 height 15
select select "/musical-notes-explained"
